Goal: Check status: Check status

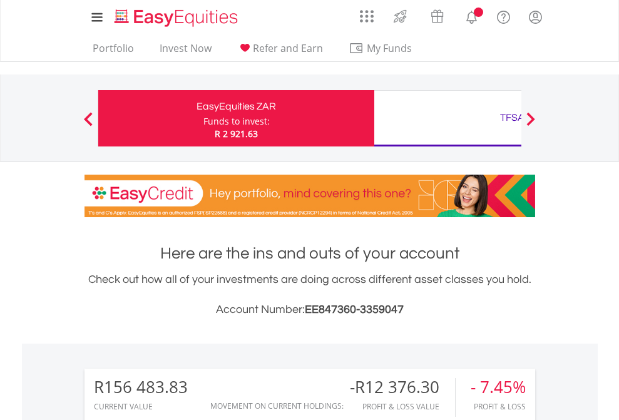
scroll to position [120, 196]
click at [203, 118] on div "Funds to invest:" at bounding box center [236, 121] width 66 height 13
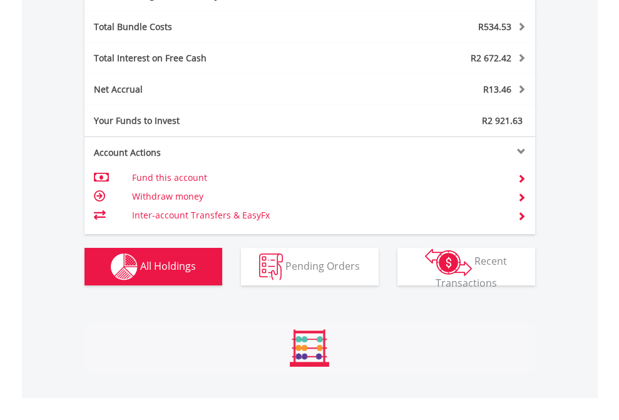
scroll to position [1491, 0]
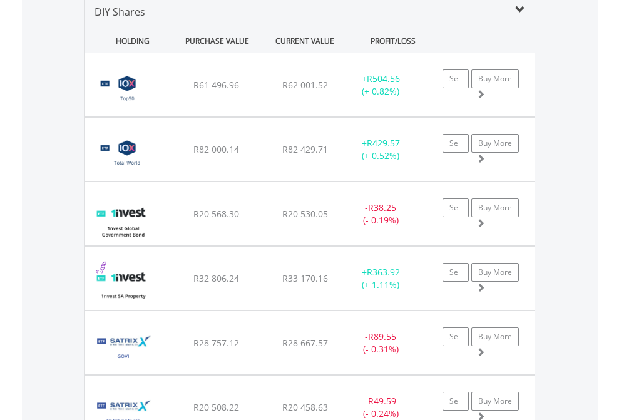
scroll to position [1209, 0]
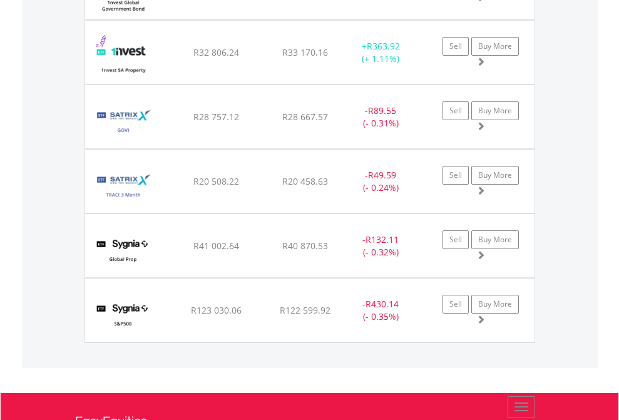
scroll to position [90, 0]
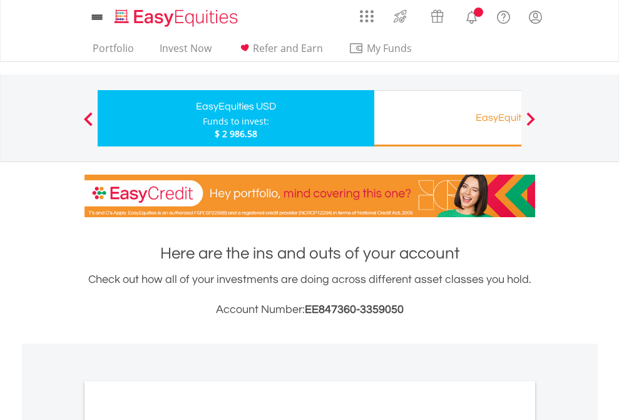
scroll to position [752, 0]
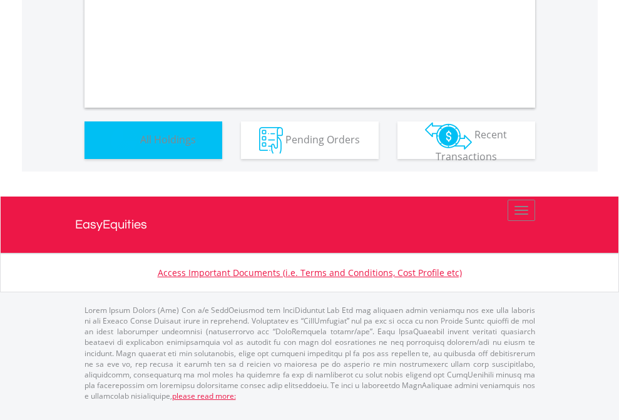
click at [140, 146] on span "All Holdings" at bounding box center [168, 139] width 56 height 14
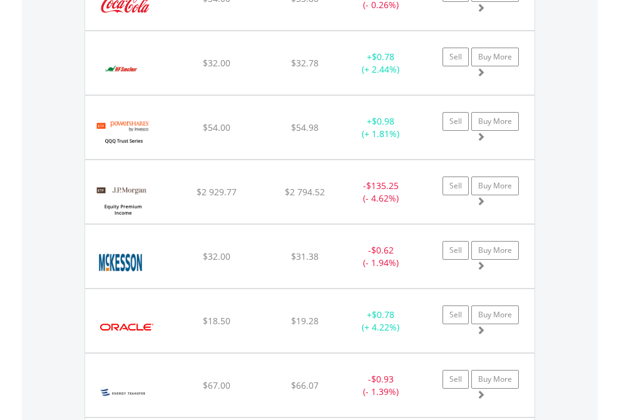
scroll to position [120, 196]
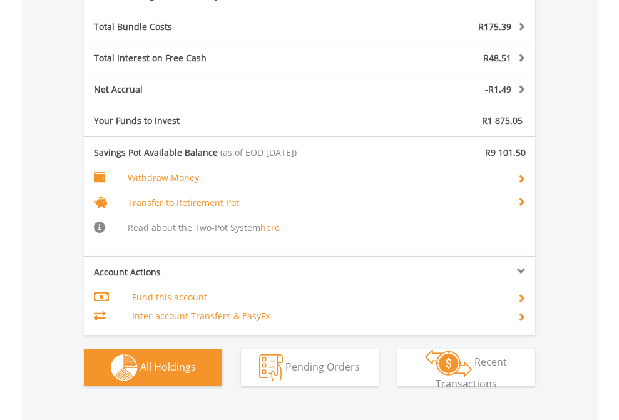
scroll to position [1564, 0]
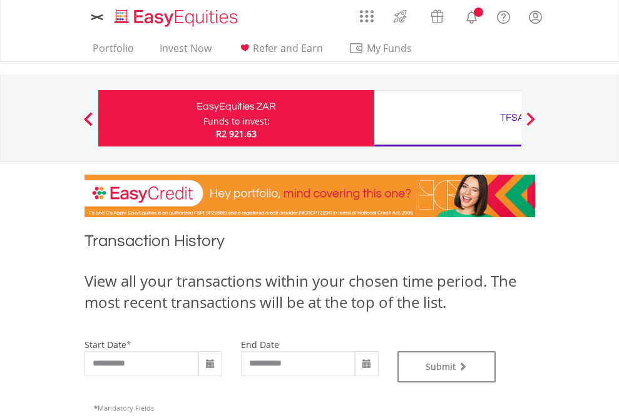
type input "**********"
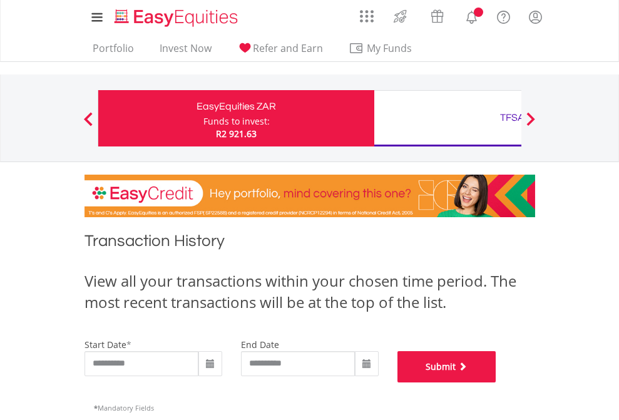
click at [496, 382] on button "Submit" at bounding box center [446, 366] width 99 height 31
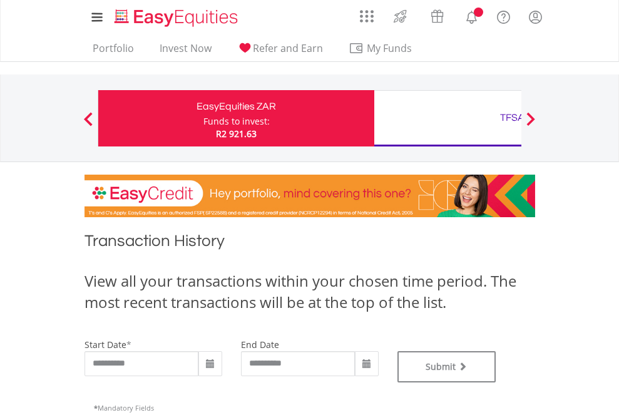
click at [447, 118] on div "TFSA" at bounding box center [512, 118] width 261 height 18
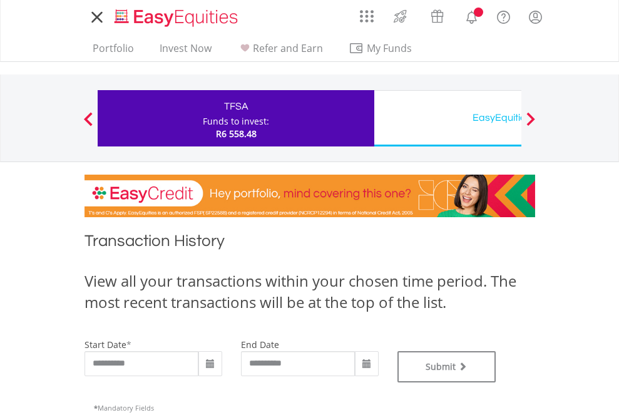
type input "**********"
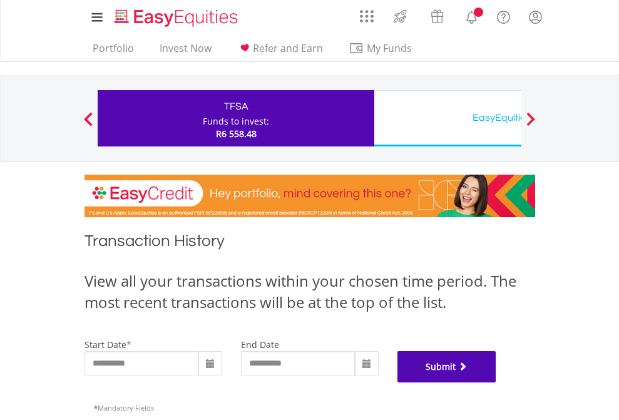
click at [496, 382] on button "Submit" at bounding box center [446, 366] width 99 height 31
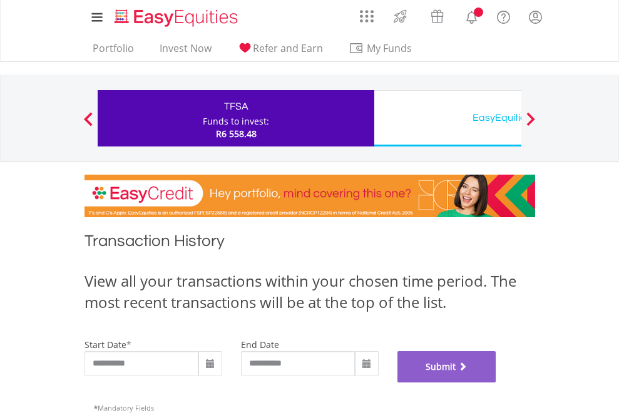
scroll to position [507, 0]
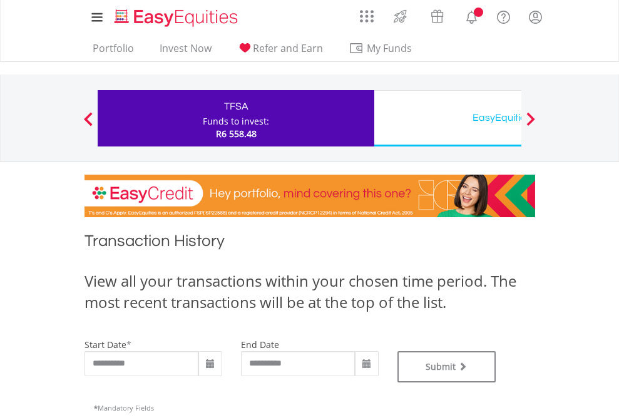
click at [447, 118] on div "EasyEquities USD" at bounding box center [512, 118] width 261 height 18
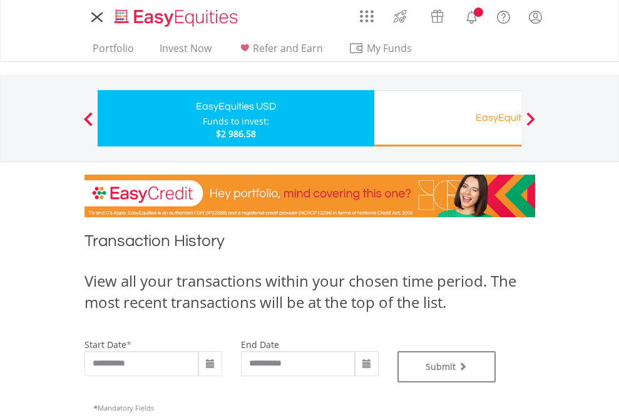
type input "**********"
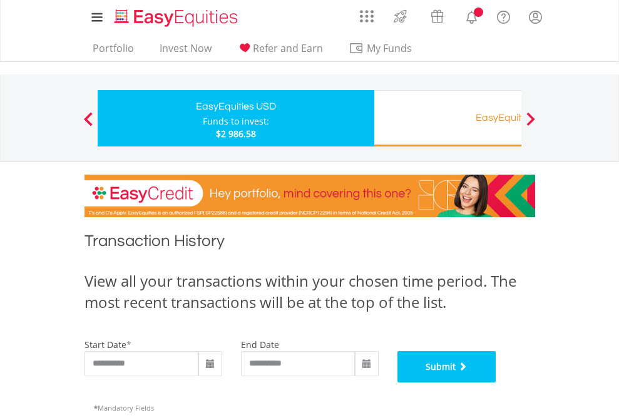
click at [496, 382] on button "Submit" at bounding box center [446, 366] width 99 height 31
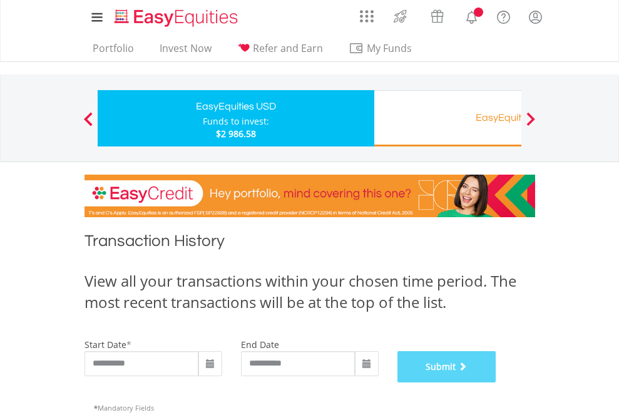
scroll to position [507, 0]
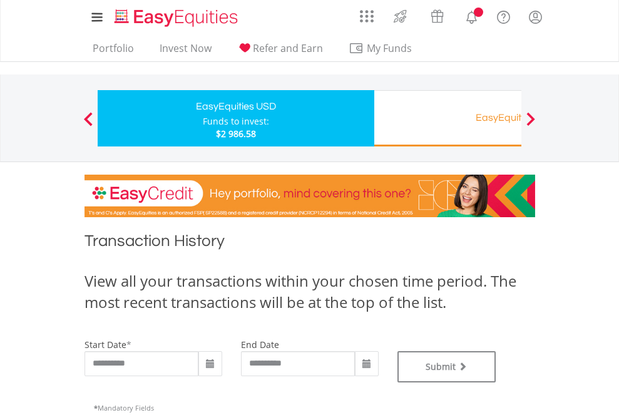
click at [447, 118] on div "EasyEquities RA" at bounding box center [512, 118] width 261 height 18
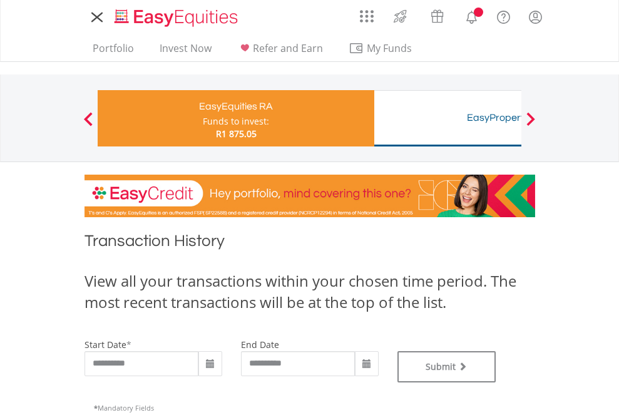
type input "**********"
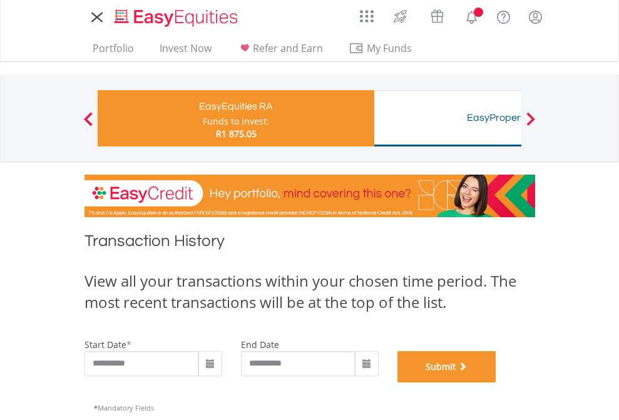
click at [496, 382] on button "Submit" at bounding box center [446, 366] width 99 height 31
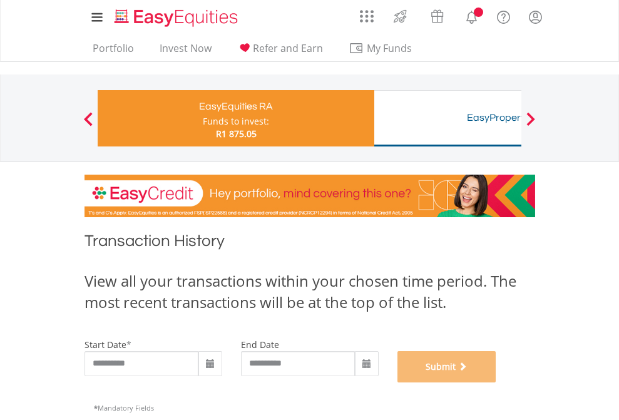
scroll to position [507, 0]
